Goal: Connect with others: Establish contact or relationships with other users

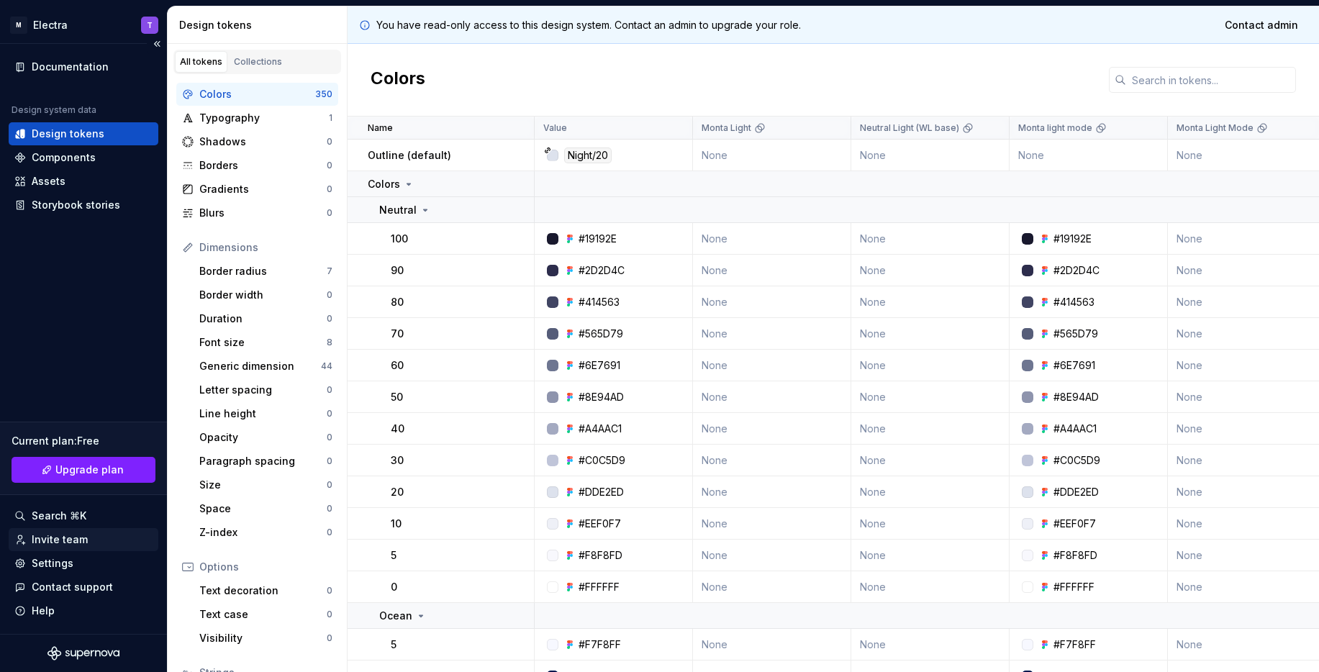
click at [94, 546] on div "Invite team" at bounding box center [83, 539] width 138 height 14
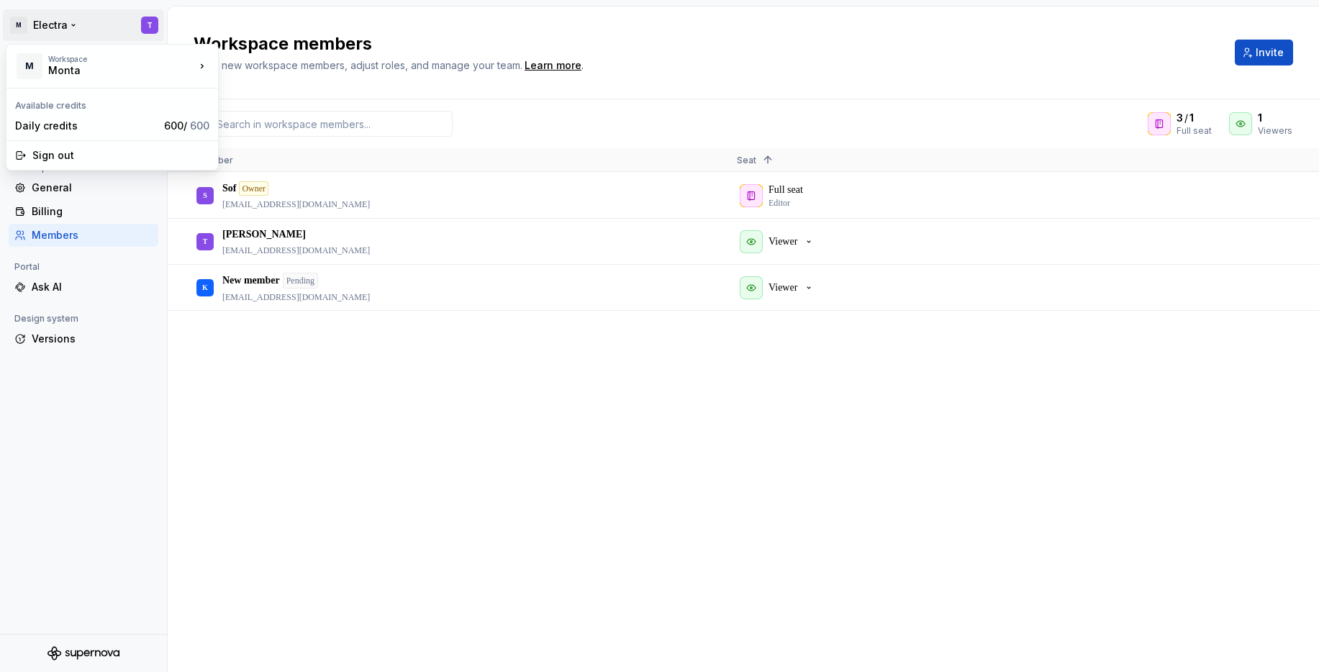
click at [40, 20] on html "M Electra T Back Account Profile Authentication Workspace General Billing Membe…" at bounding box center [659, 336] width 1319 height 672
click at [279, 65] on div "Monta" at bounding box center [289, 62] width 94 height 14
